Goal: Task Accomplishment & Management: Use online tool/utility

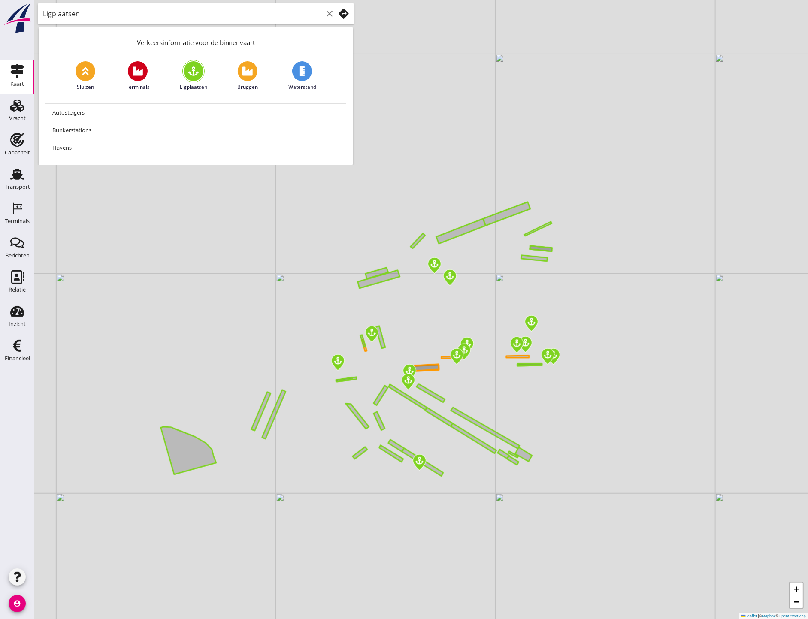
click at [11, 128] on link "Vracht Vracht" at bounding box center [17, 111] width 34 height 34
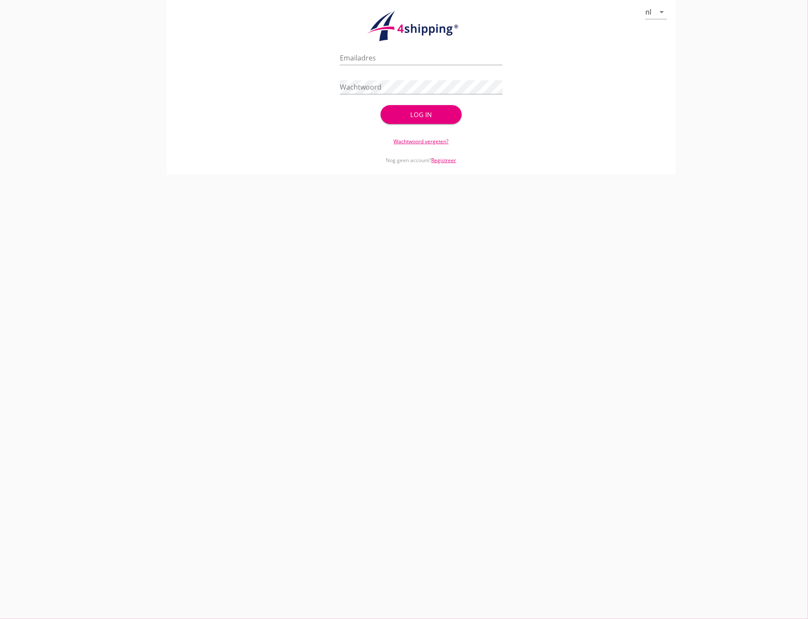
type input "[PERSON_NAME][EMAIL_ADDRESS][PERSON_NAME][DOMAIN_NAME]"
click at [405, 110] on div "Log in" at bounding box center [421, 115] width 54 height 10
